Goal: Task Accomplishment & Management: Manage account settings

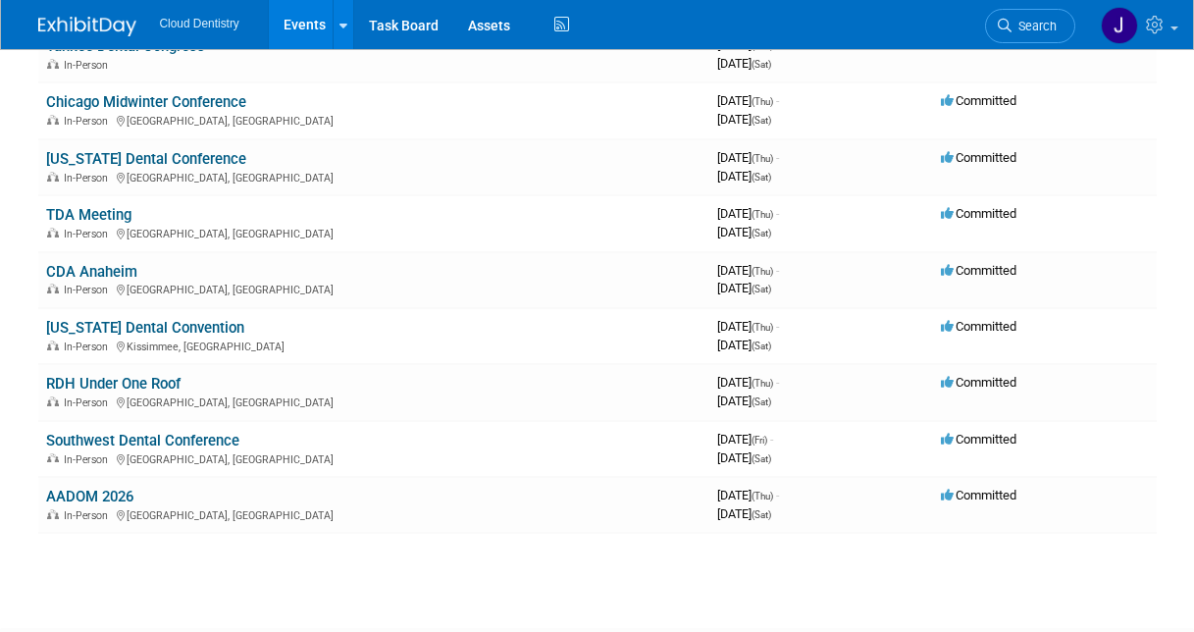
scroll to position [975, 0]
click at [152, 334] on link "[US_STATE] Dental Convention" at bounding box center [145, 327] width 198 height 18
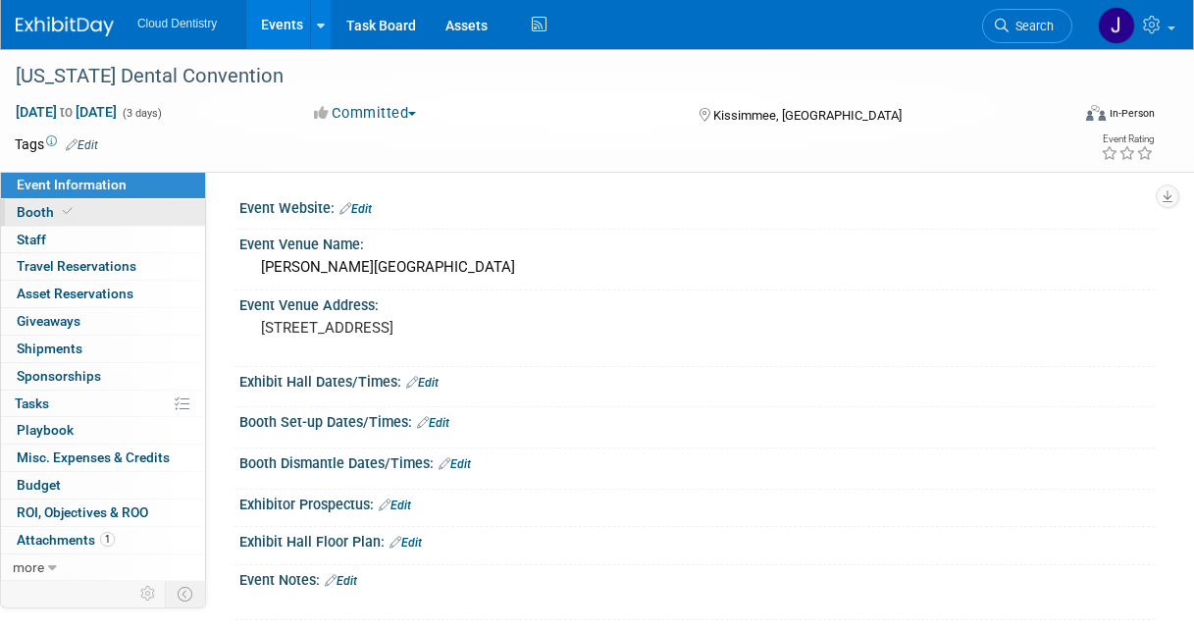
click at [106, 208] on link "Booth" at bounding box center [103, 212] width 204 height 26
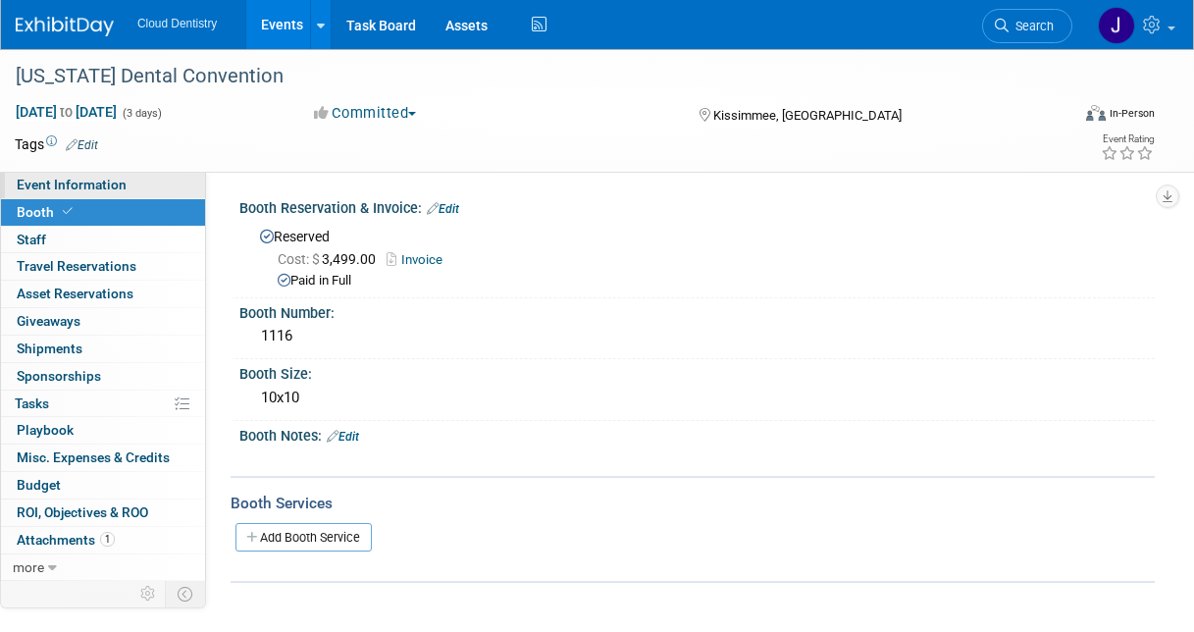
click at [127, 182] on link "Event Information" at bounding box center [103, 185] width 204 height 26
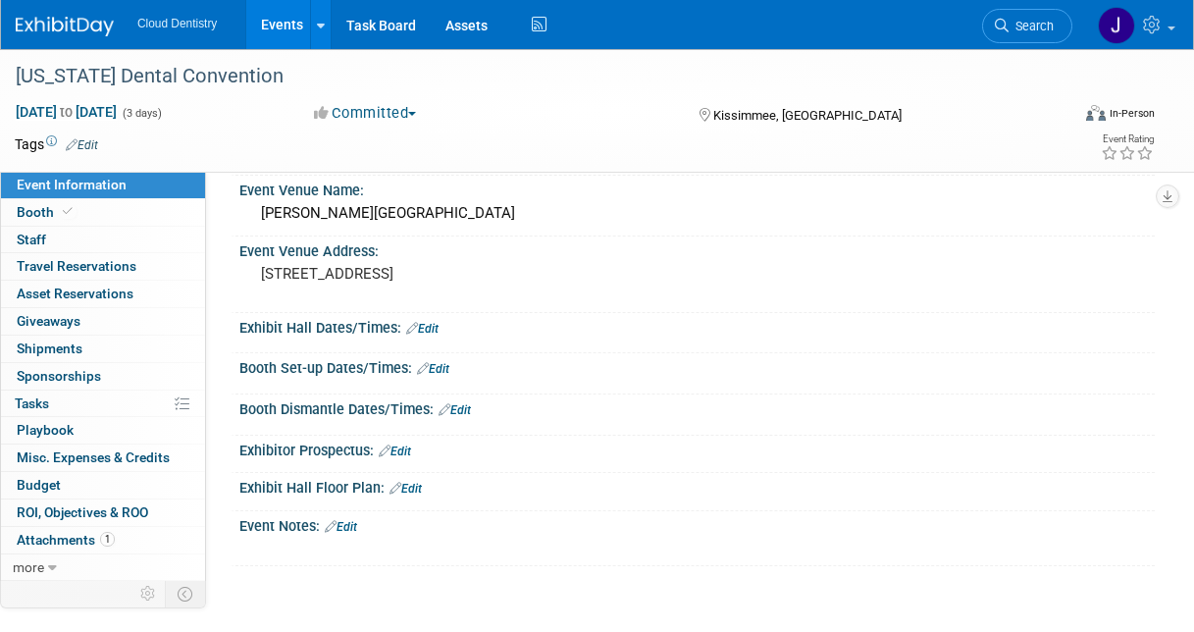
scroll to position [52, 0]
click at [405, 454] on link "Edit" at bounding box center [395, 453] width 32 height 14
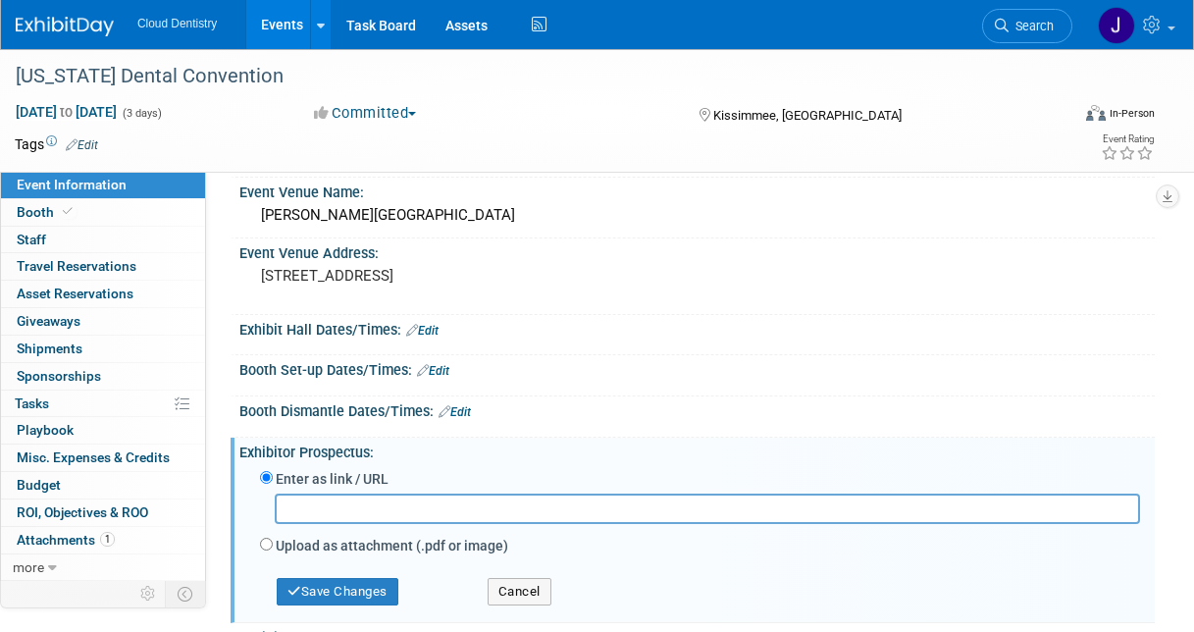
click at [301, 560] on div "Save Changes" at bounding box center [359, 582] width 228 height 45
click at [300, 551] on label "Upload as attachment (.pdf or image)" at bounding box center [392, 545] width 232 height 20
click at [273, 550] on input "Upload as attachment (.pdf or image)" at bounding box center [266, 543] width 13 height 13
radio input "true"
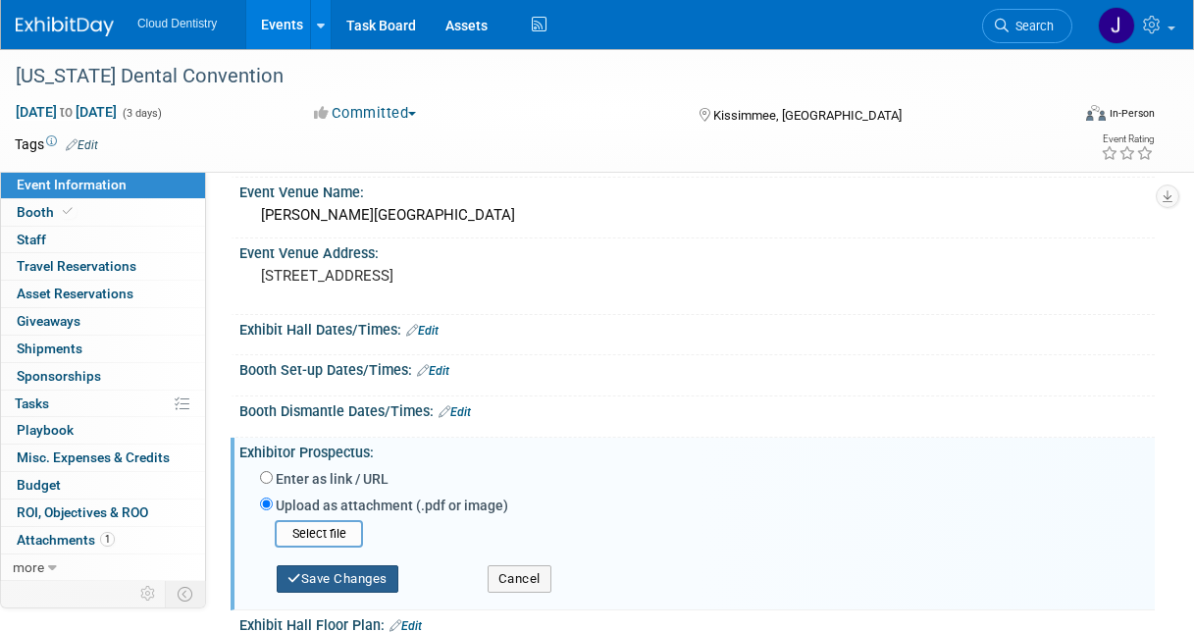
click at [313, 580] on button "Save Changes" at bounding box center [338, 578] width 122 height 27
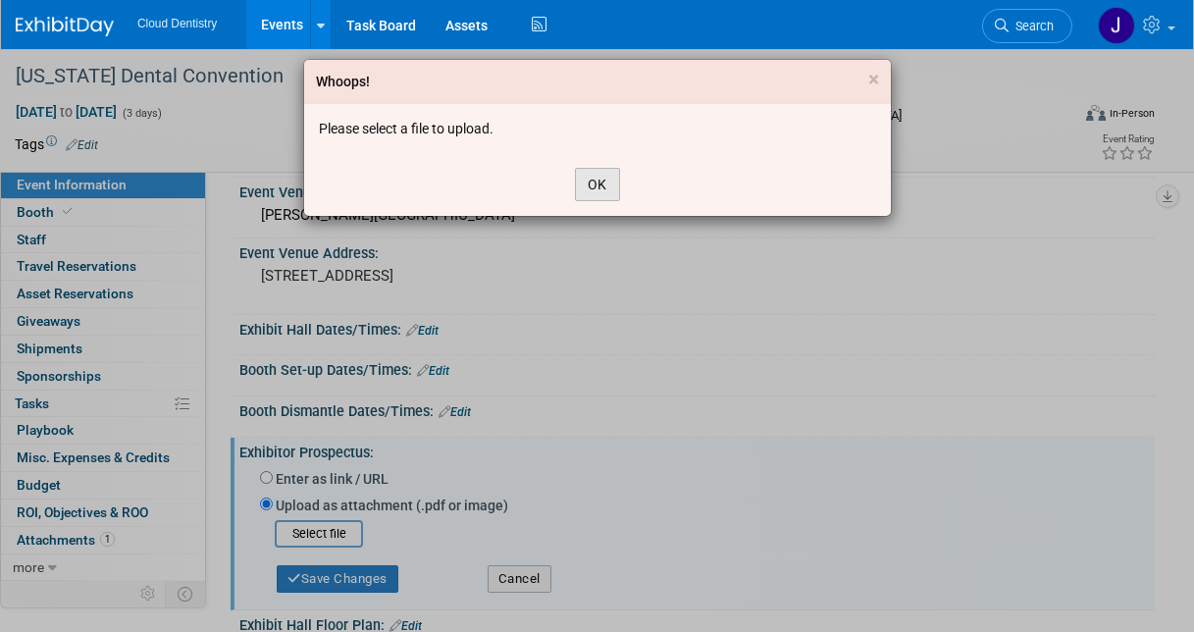
click at [605, 170] on button "OK" at bounding box center [597, 184] width 45 height 33
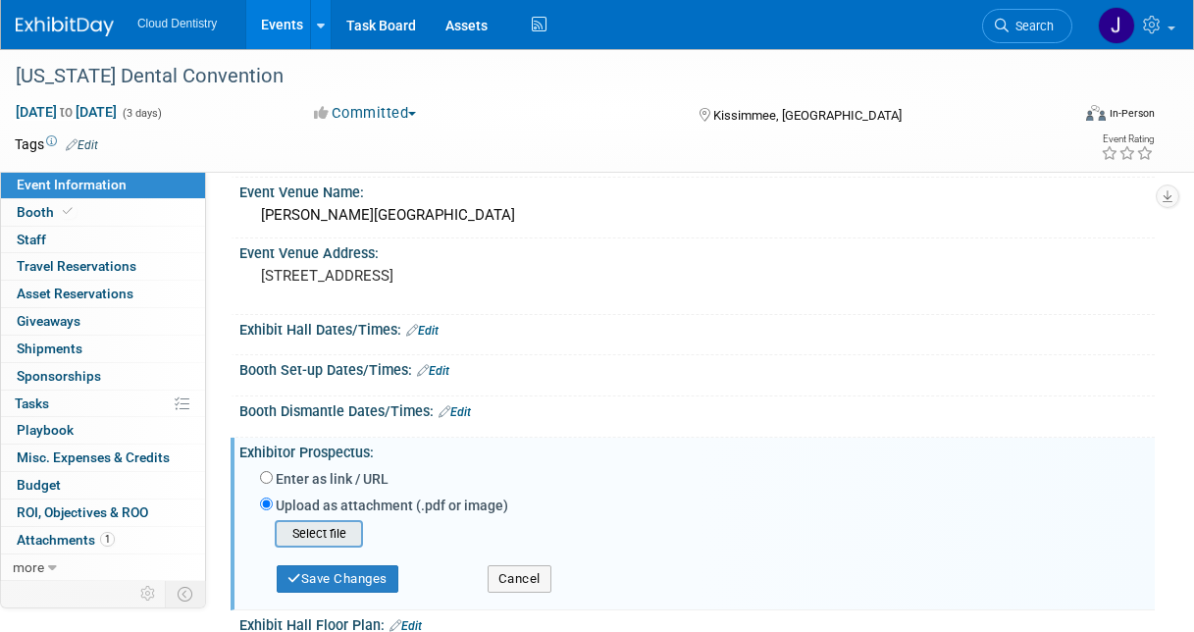
click at [347, 537] on input "file" at bounding box center [243, 534] width 233 height 24
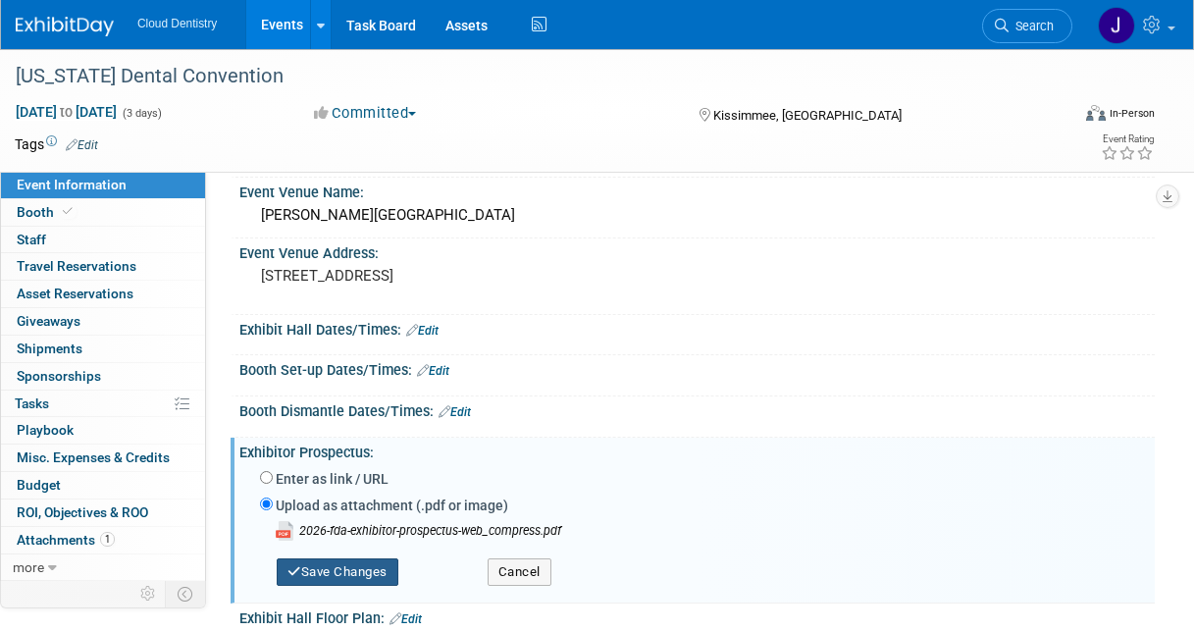
click at [309, 571] on button "Save Changes" at bounding box center [338, 571] width 122 height 27
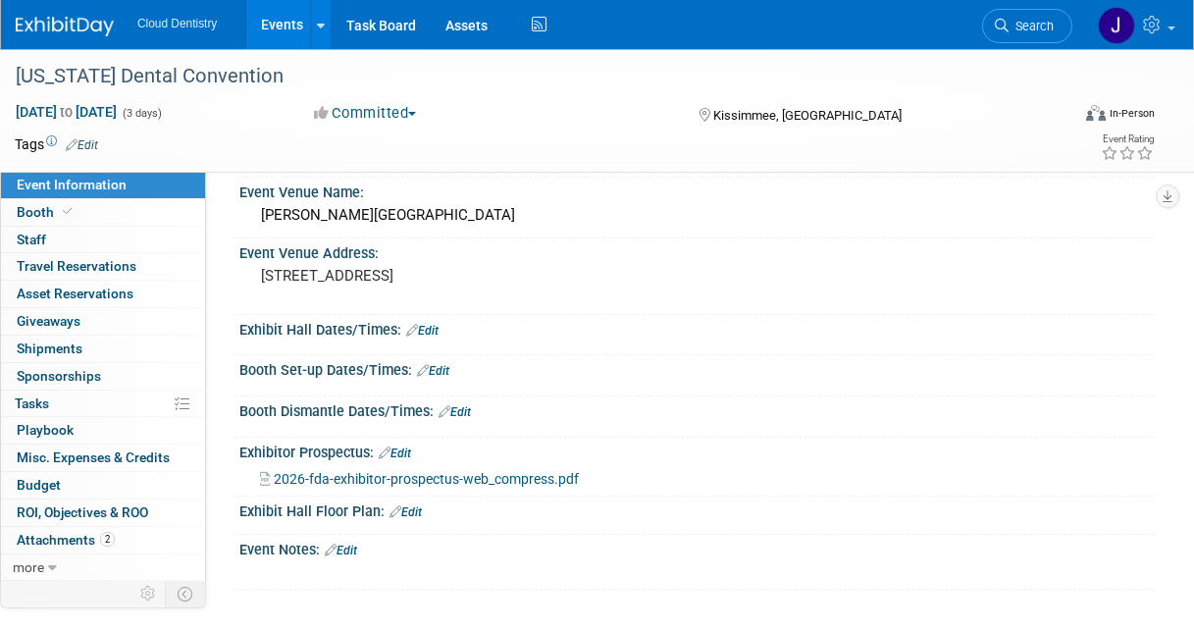
click at [291, 20] on link "Events" at bounding box center [282, 24] width 72 height 49
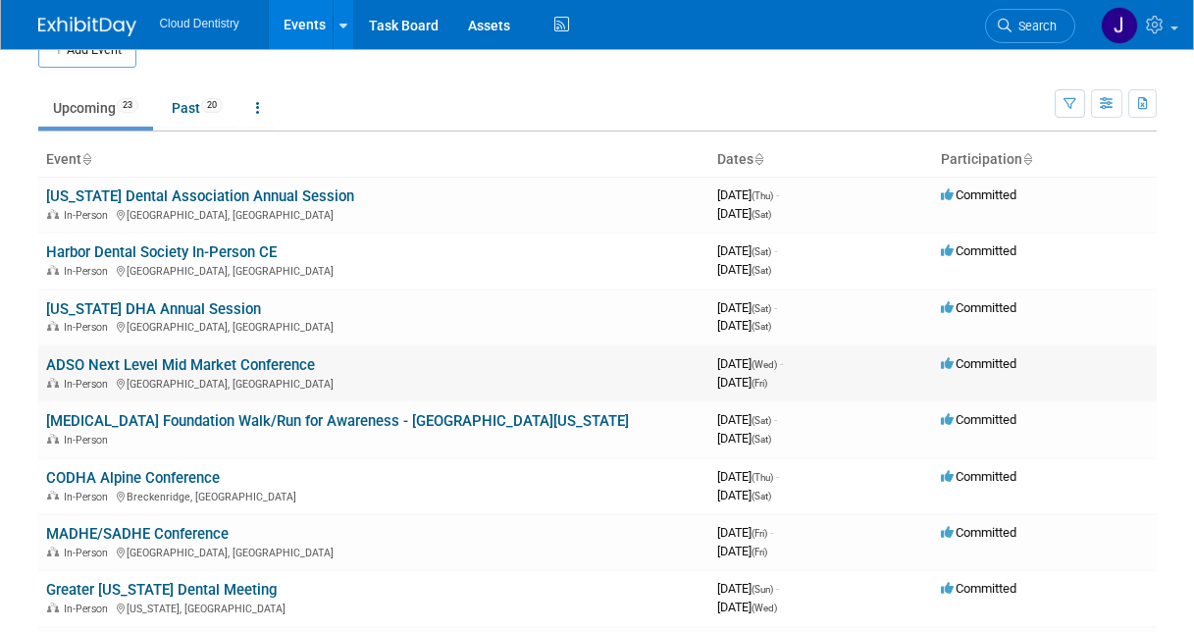
scroll to position [34, 0]
